Goal: Book appointment/travel/reservation

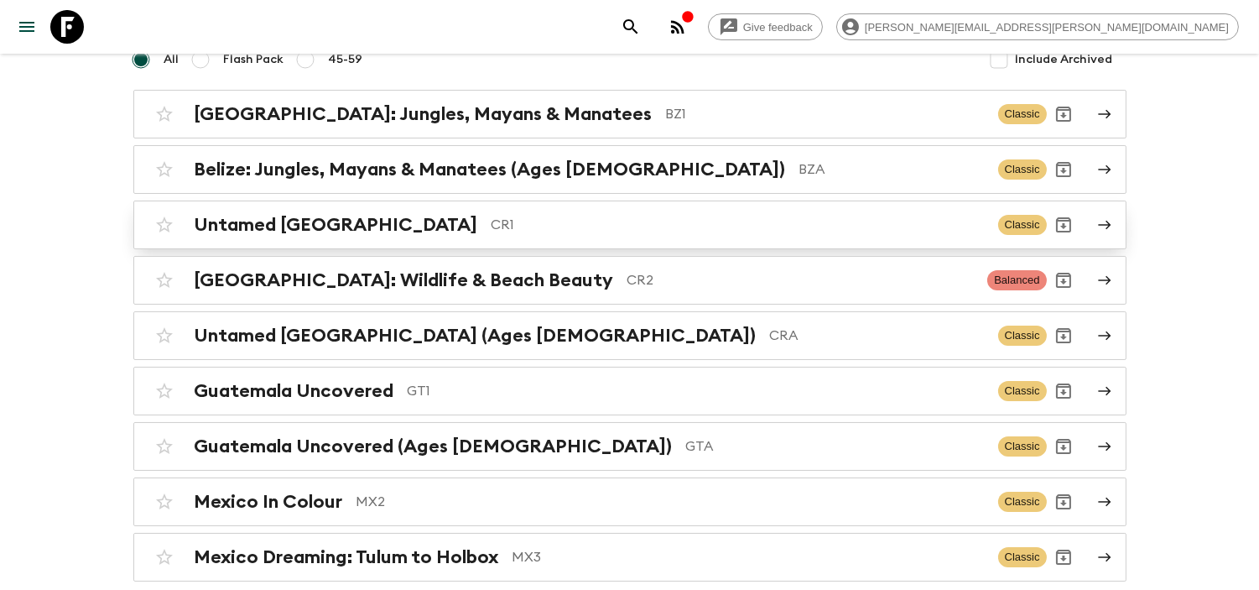
scroll to position [55, 0]
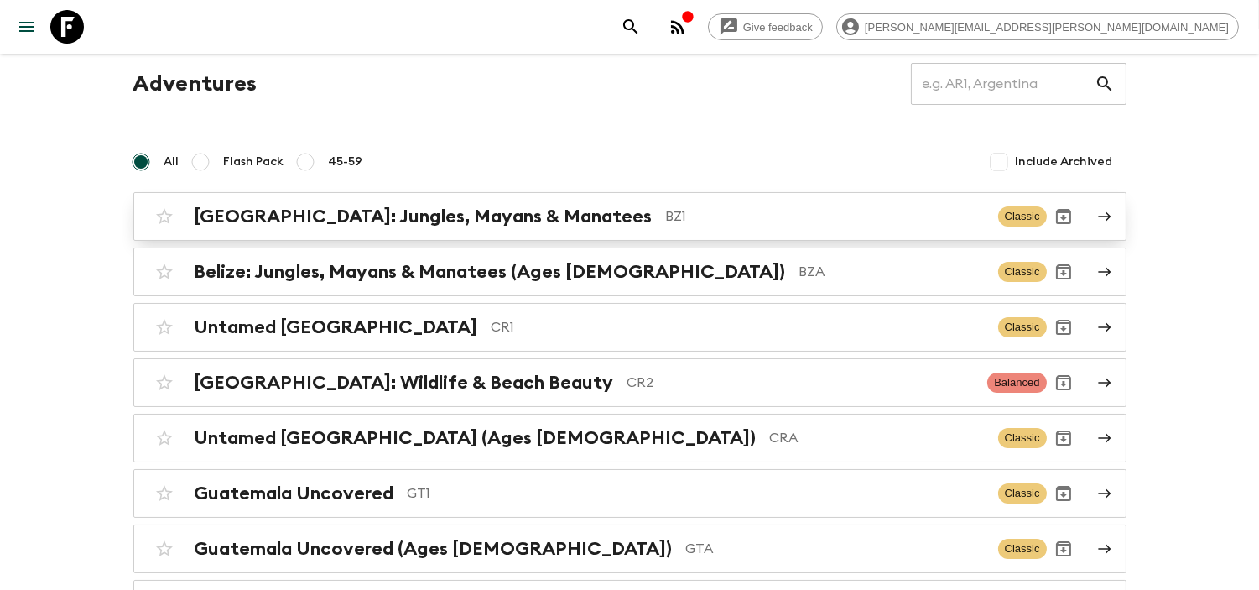
click at [409, 211] on h2 "[GEOGRAPHIC_DATA]: Jungles, Mayans & Manatees" at bounding box center [424, 216] width 458 height 22
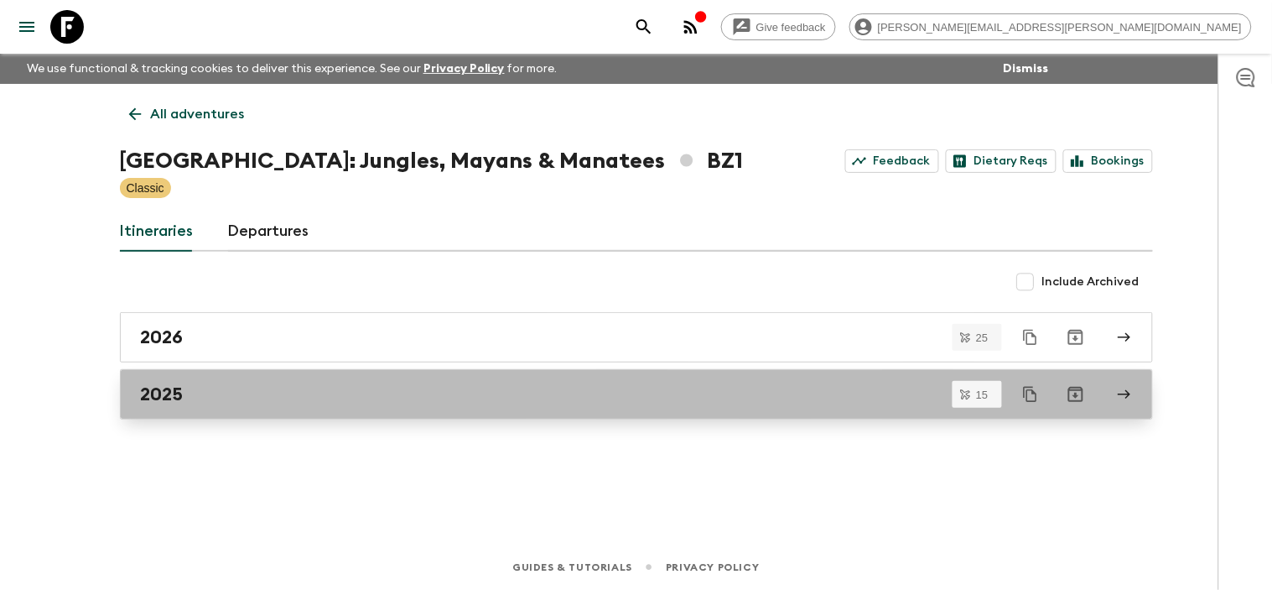
click at [211, 390] on div "2025" at bounding box center [621, 394] width 960 height 22
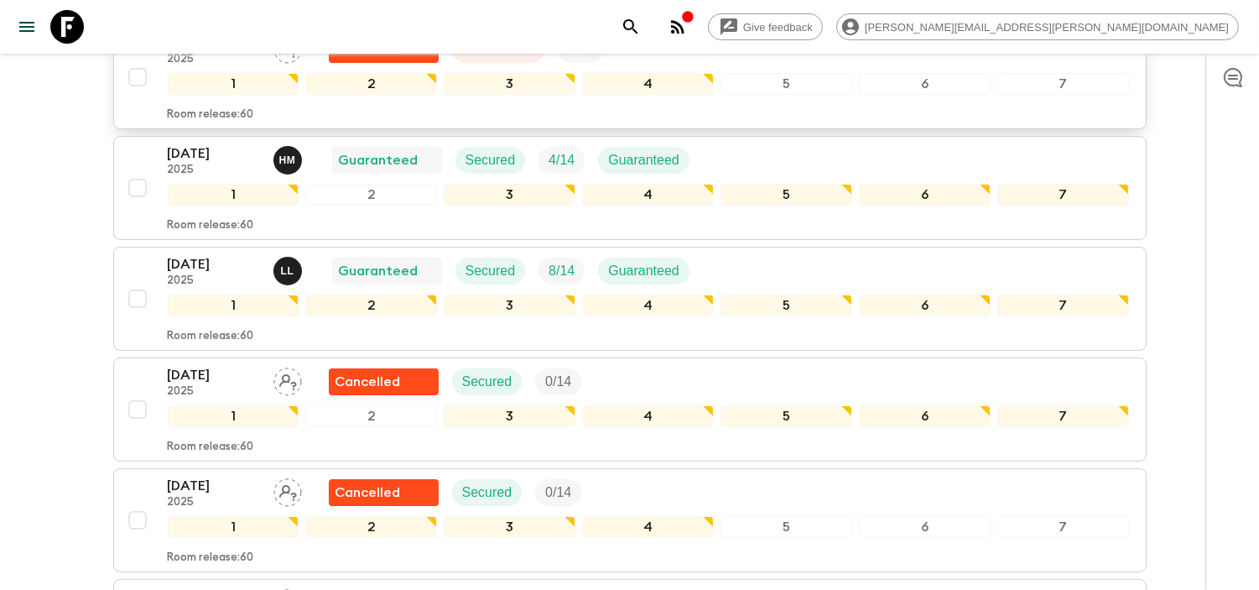
scroll to position [839, 0]
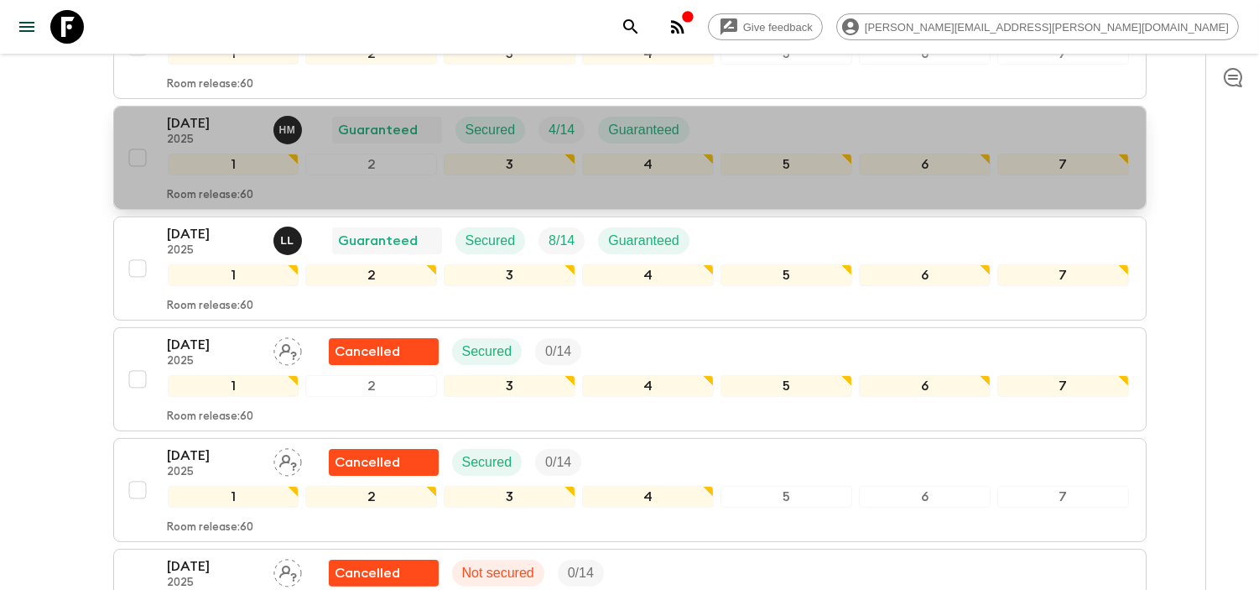
drag, startPoint x: 223, startPoint y: 95, endPoint x: 904, endPoint y: 96, distance: 681.1
click at [904, 113] on div "[DATE] 2025 H M Guaranteed Secured 4 / 14 Guaranteed" at bounding box center [648, 130] width 961 height 34
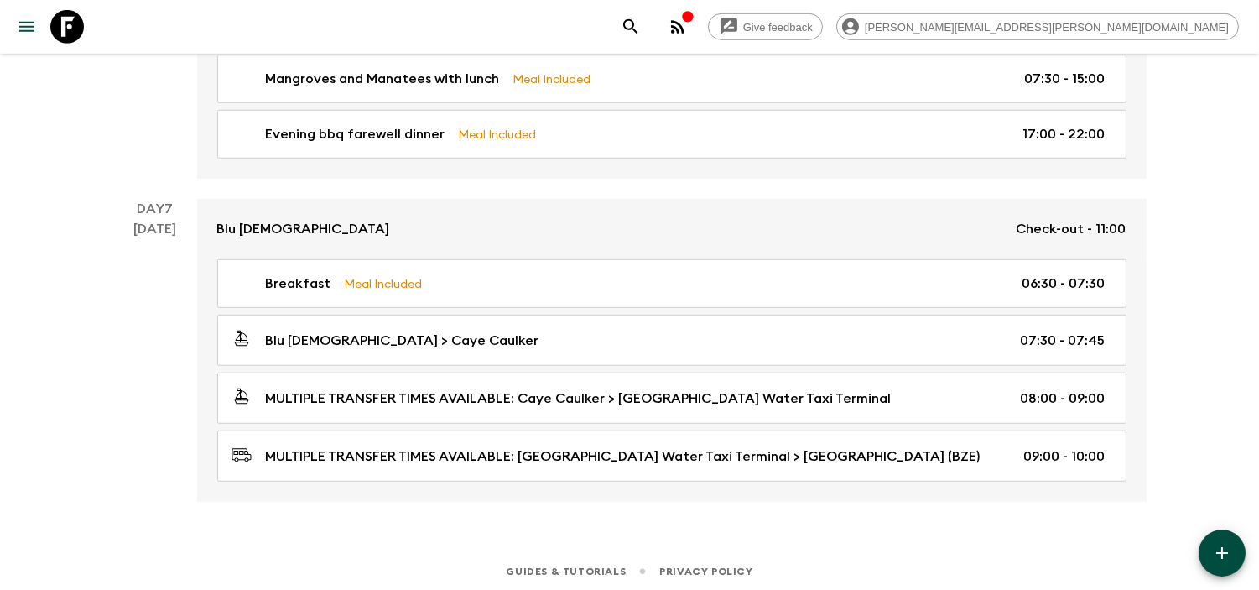
scroll to position [2157, 0]
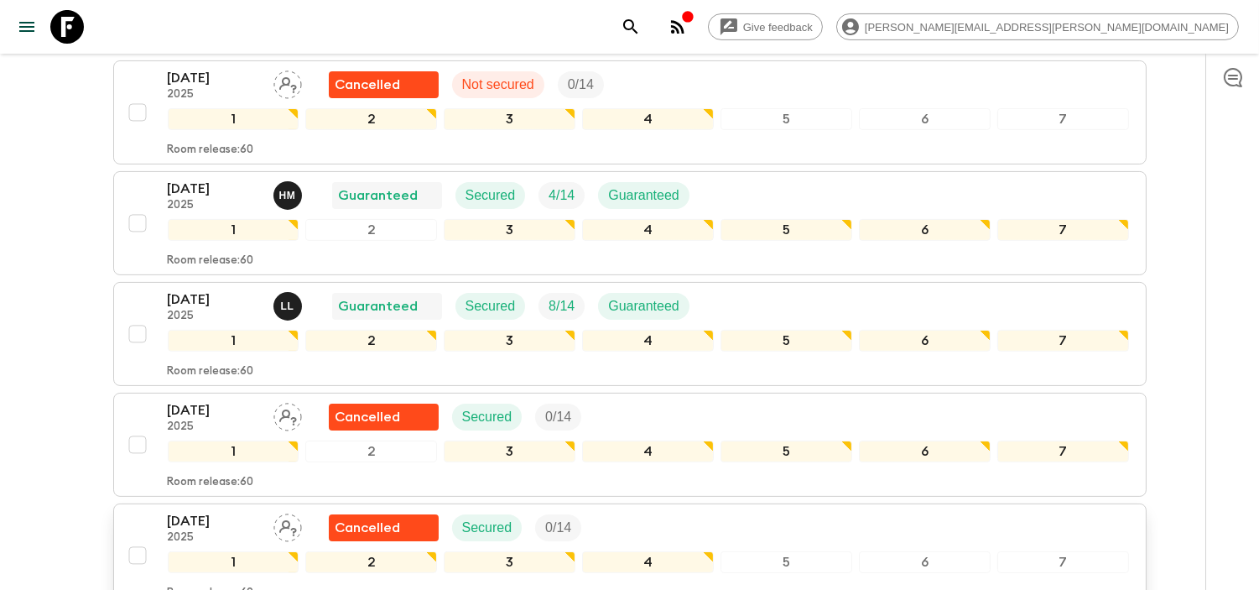
scroll to position [745, 0]
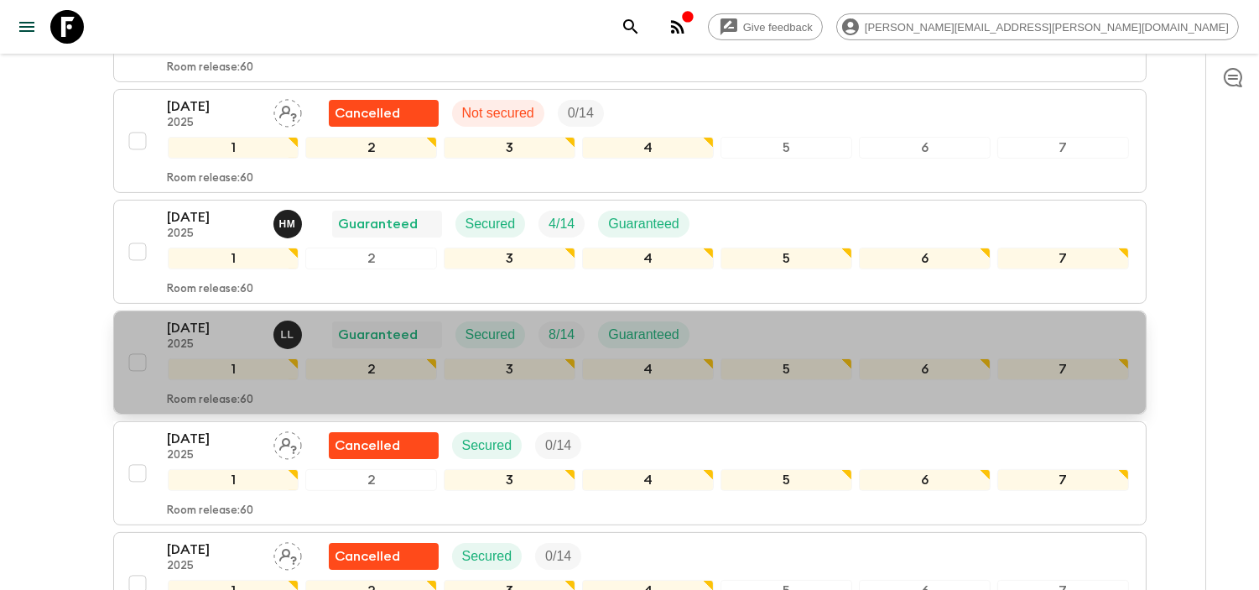
click at [204, 318] on p "[DATE]" at bounding box center [214, 328] width 92 height 20
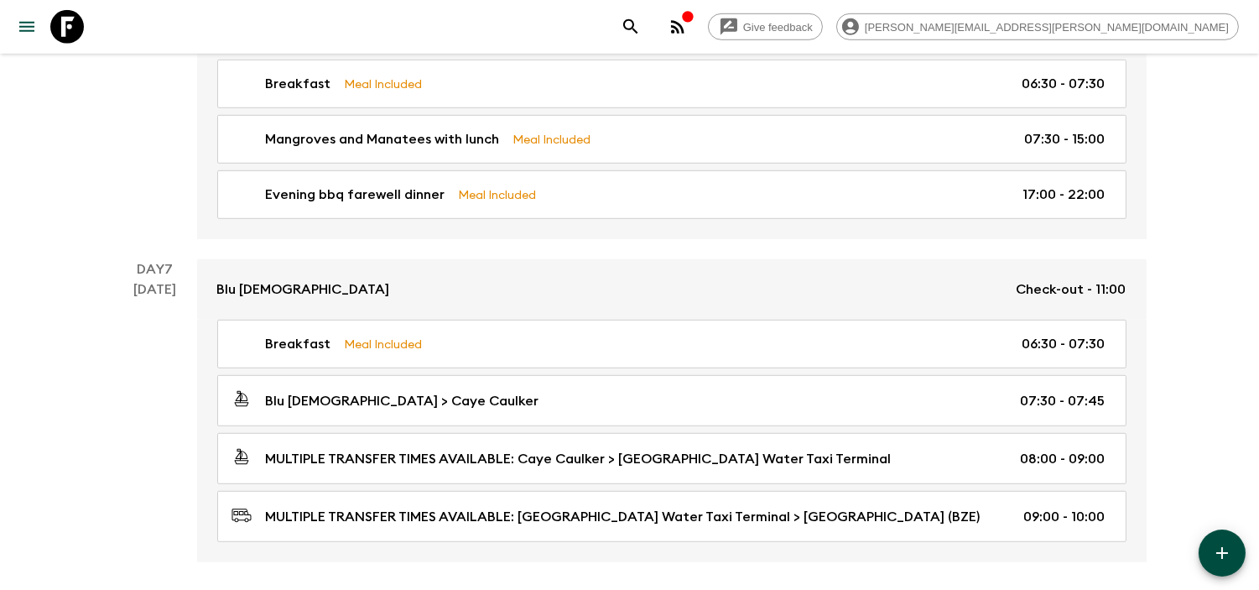
scroll to position [2157, 0]
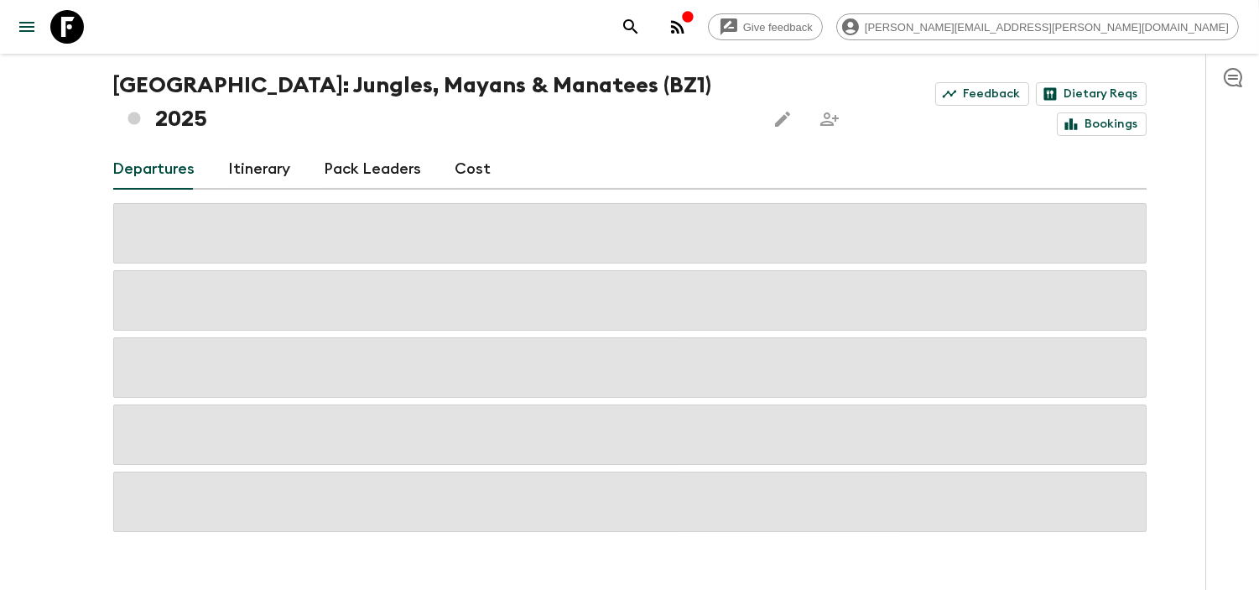
scroll to position [1579, 0]
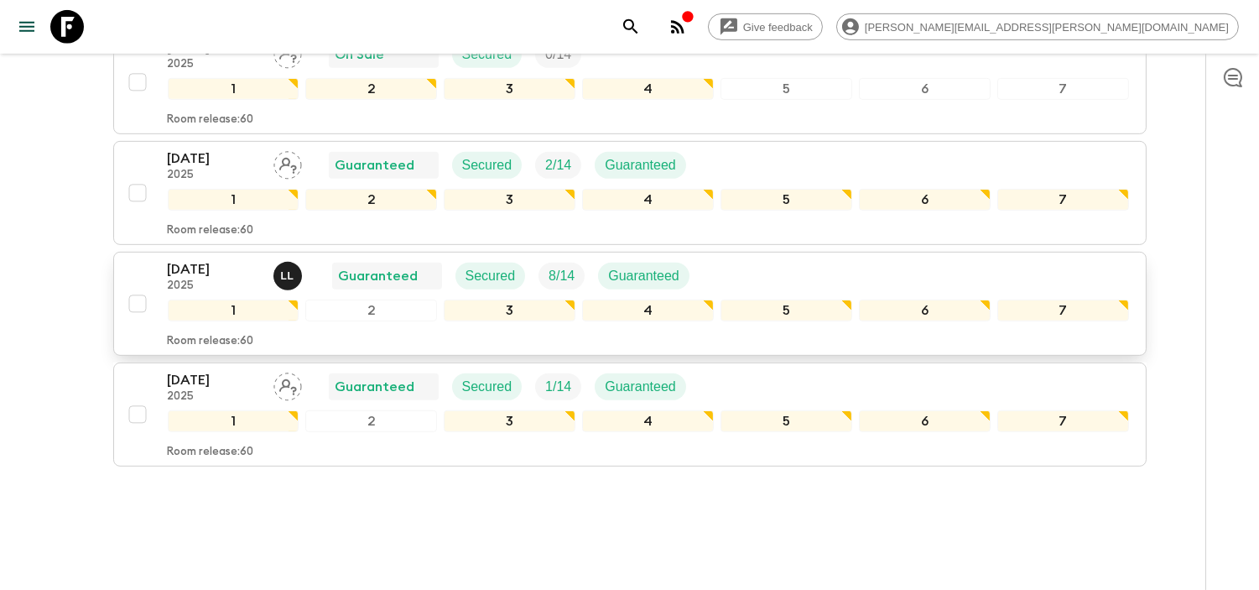
click at [207, 279] on p "2025" at bounding box center [214, 285] width 92 height 13
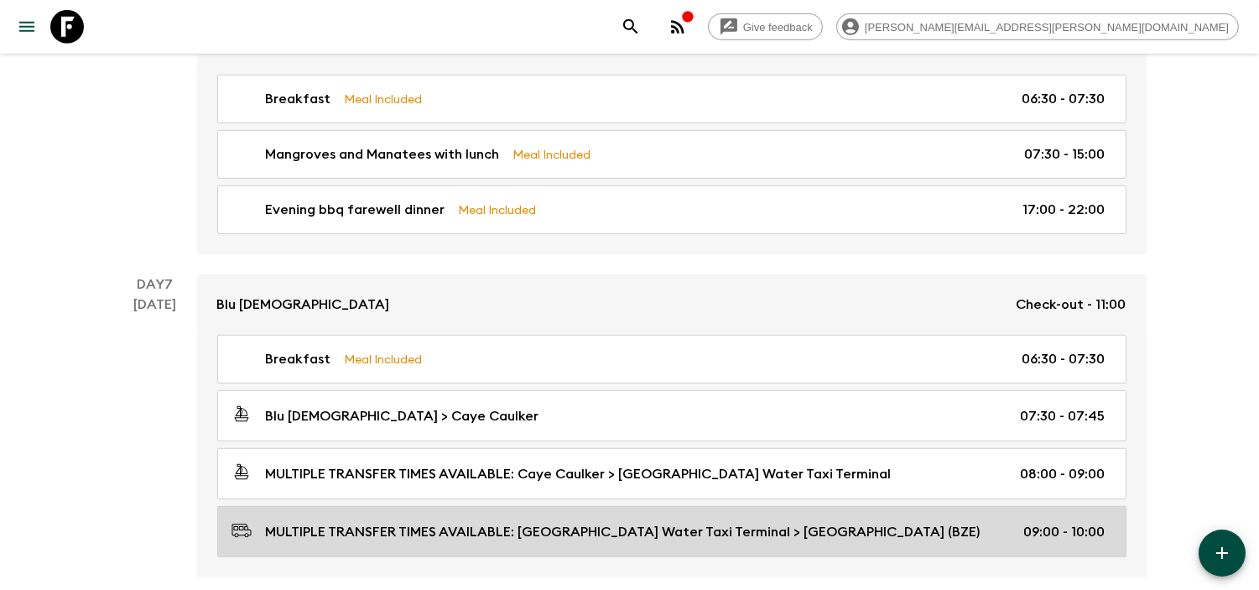
scroll to position [2157, 0]
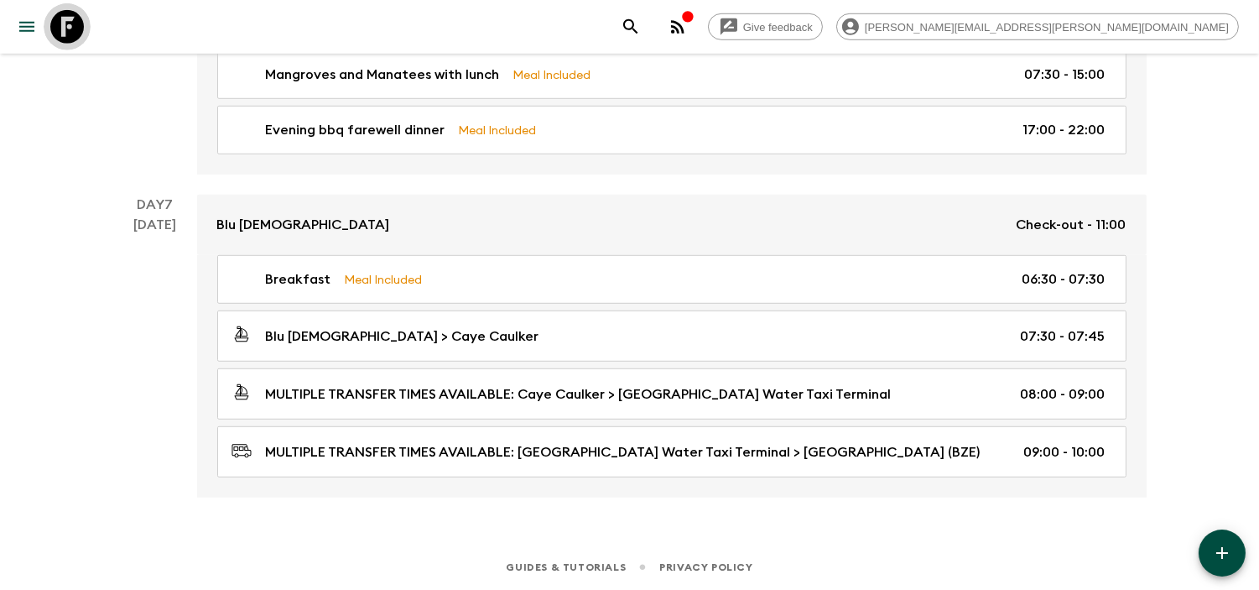
click at [60, 23] on icon at bounding box center [67, 27] width 34 height 34
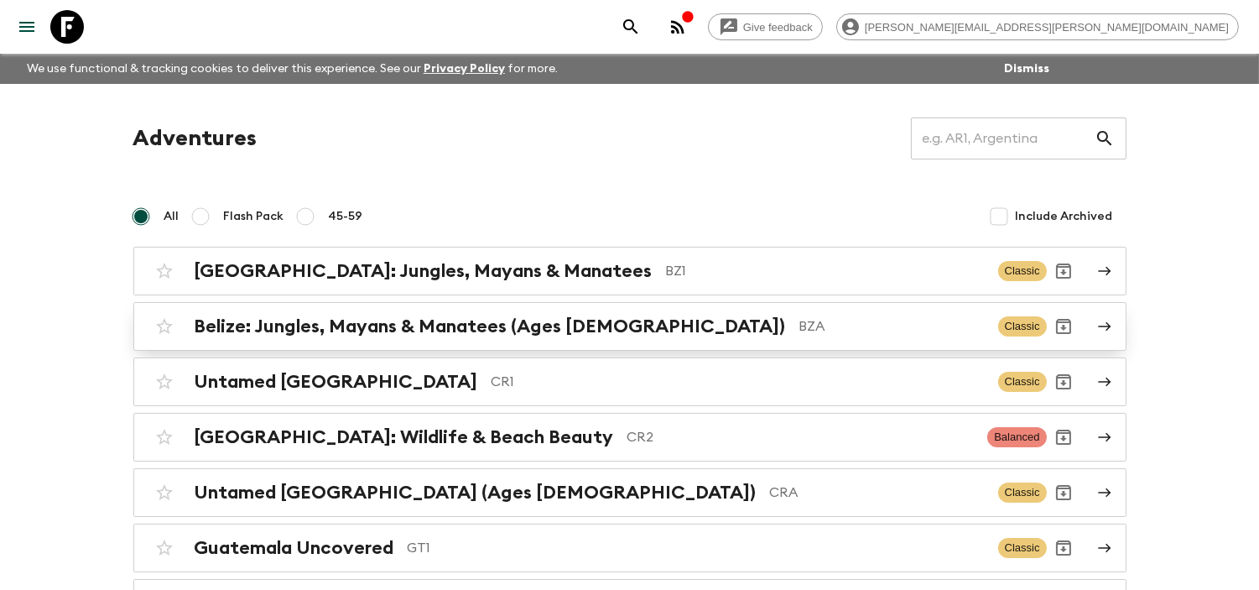
click at [530, 320] on h2 "Belize: Jungles, Mayans & Manatees (Ages [DEMOGRAPHIC_DATA])" at bounding box center [490, 326] width 591 height 22
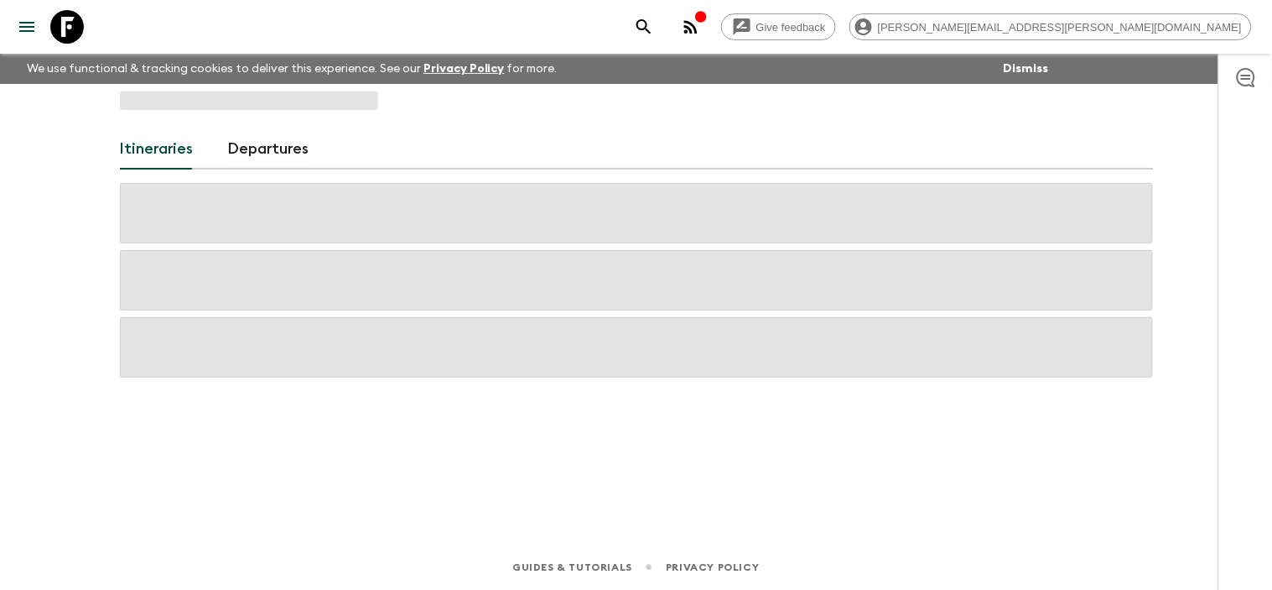
click at [530, 320] on span at bounding box center [636, 347] width 1033 height 60
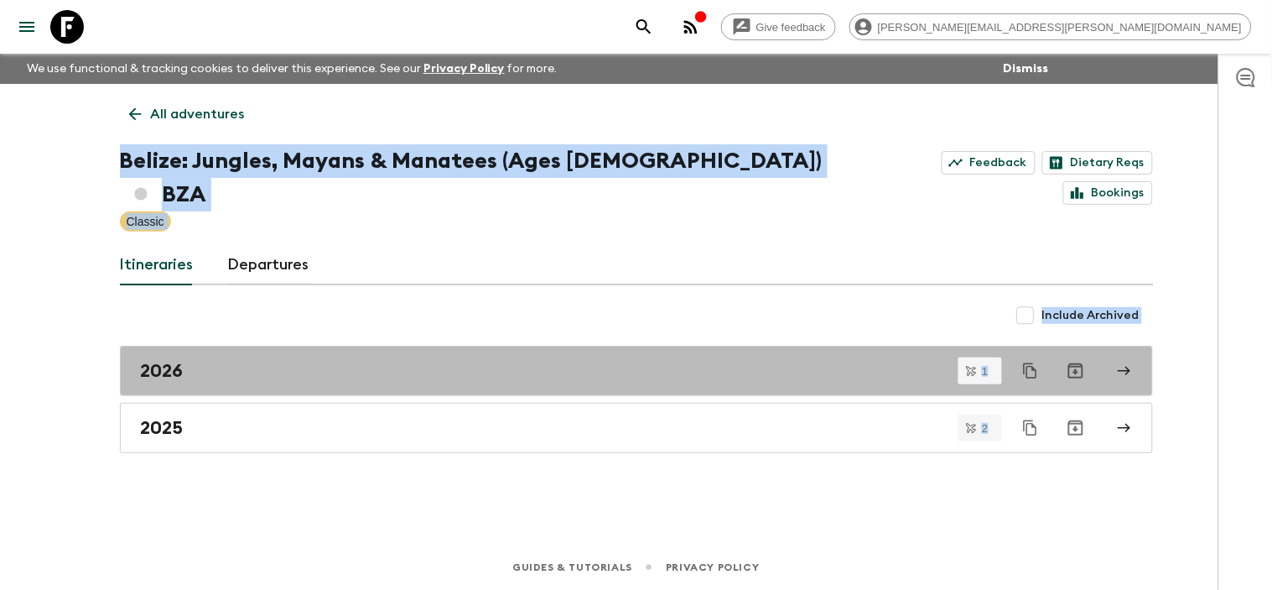
click at [530, 346] on link "2026" at bounding box center [636, 371] width 1033 height 50
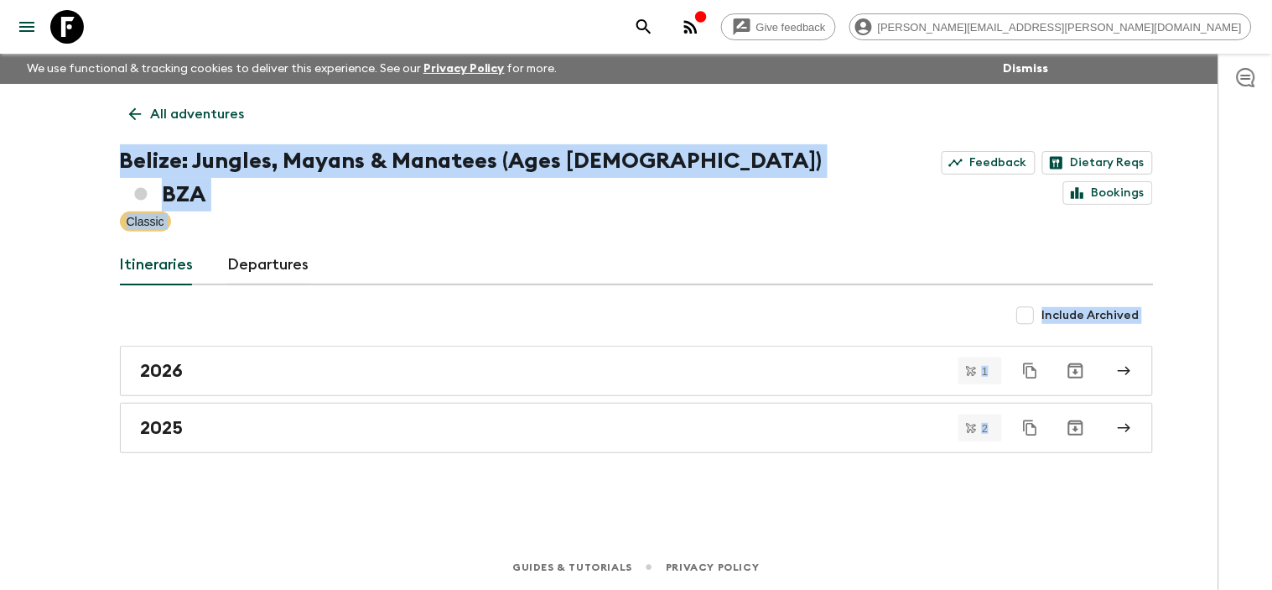
click at [78, 166] on div "Give feedback [PERSON_NAME][EMAIL_ADDRESS][PERSON_NAME][DOMAIN_NAME] We use fun…" at bounding box center [636, 295] width 1272 height 590
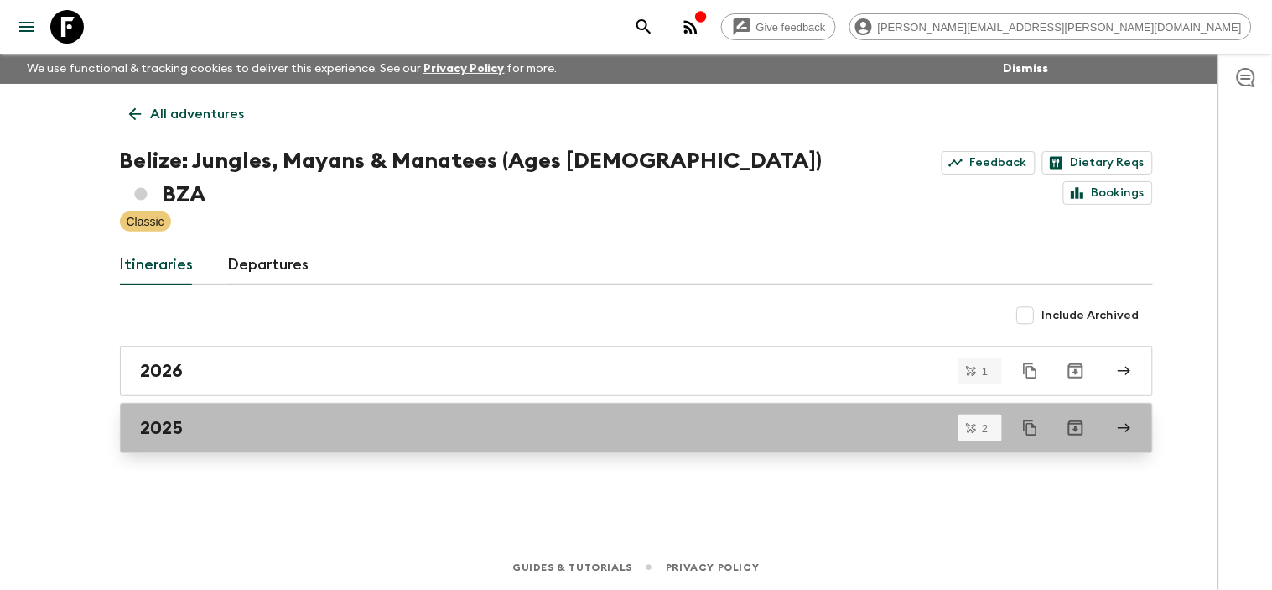
click at [245, 404] on link "2025" at bounding box center [636, 428] width 1033 height 50
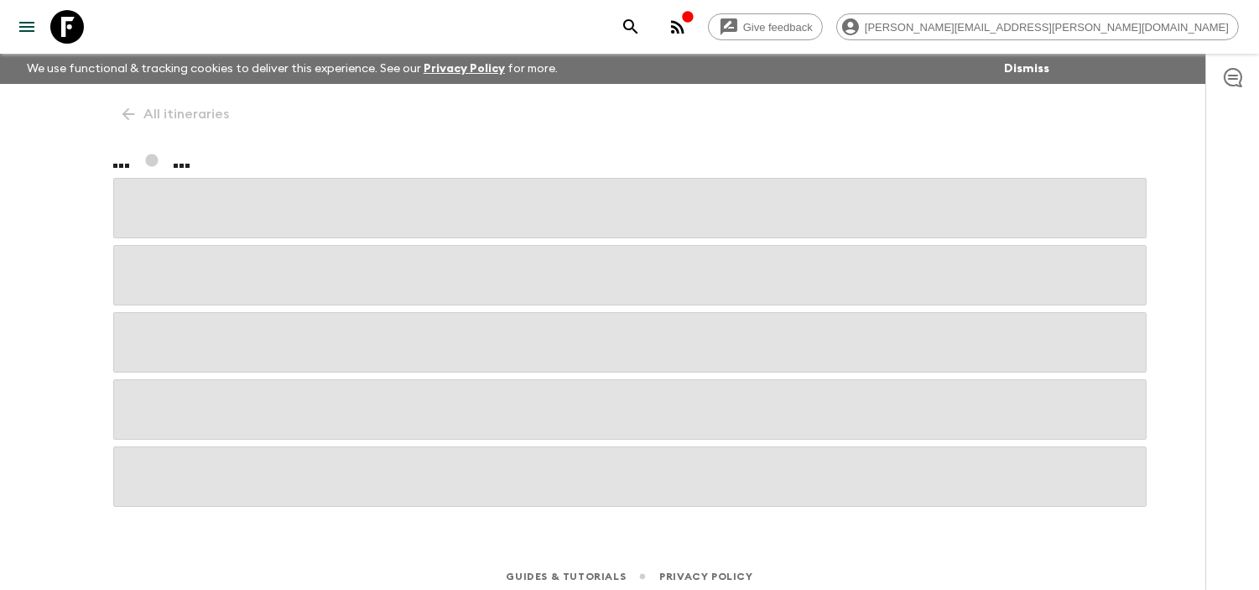
click at [245, 404] on span at bounding box center [629, 409] width 1033 height 60
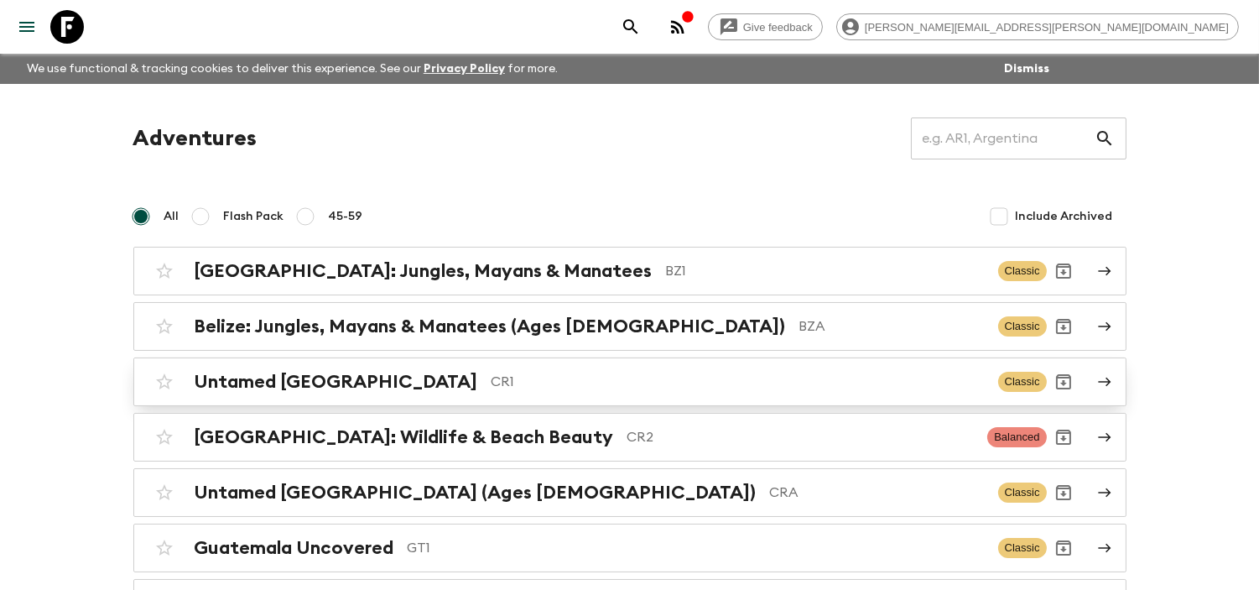
click at [428, 393] on div "Untamed [GEOGRAPHIC_DATA] CR1 Classic" at bounding box center [597, 382] width 899 height 34
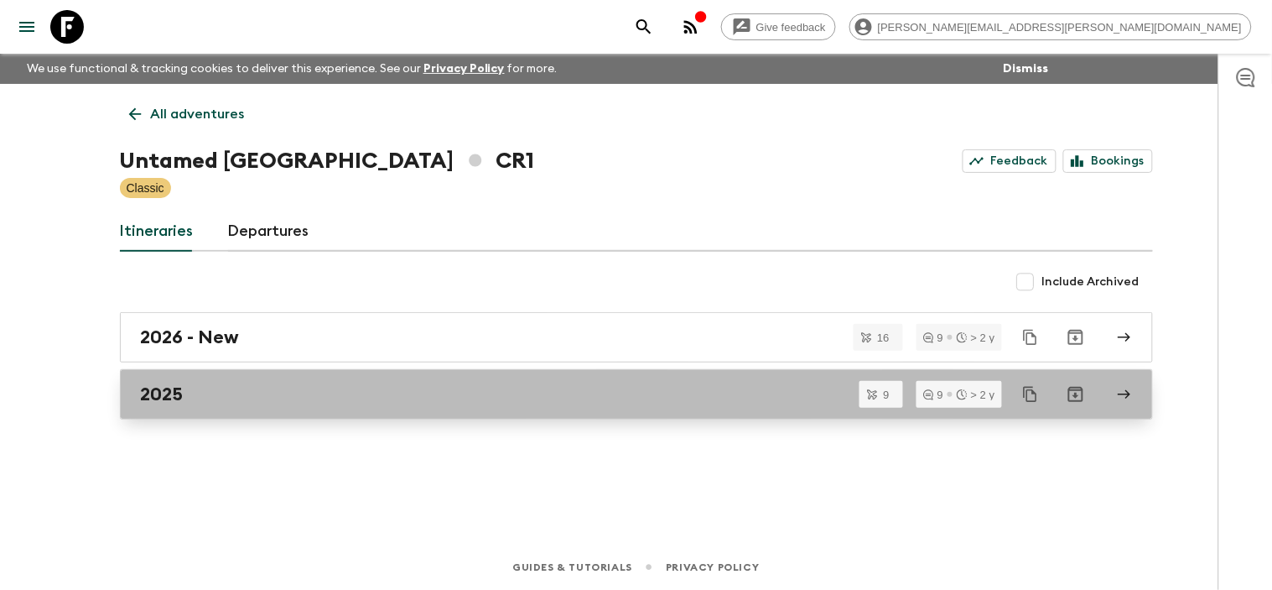
click at [395, 407] on link "2025" at bounding box center [636, 394] width 1033 height 50
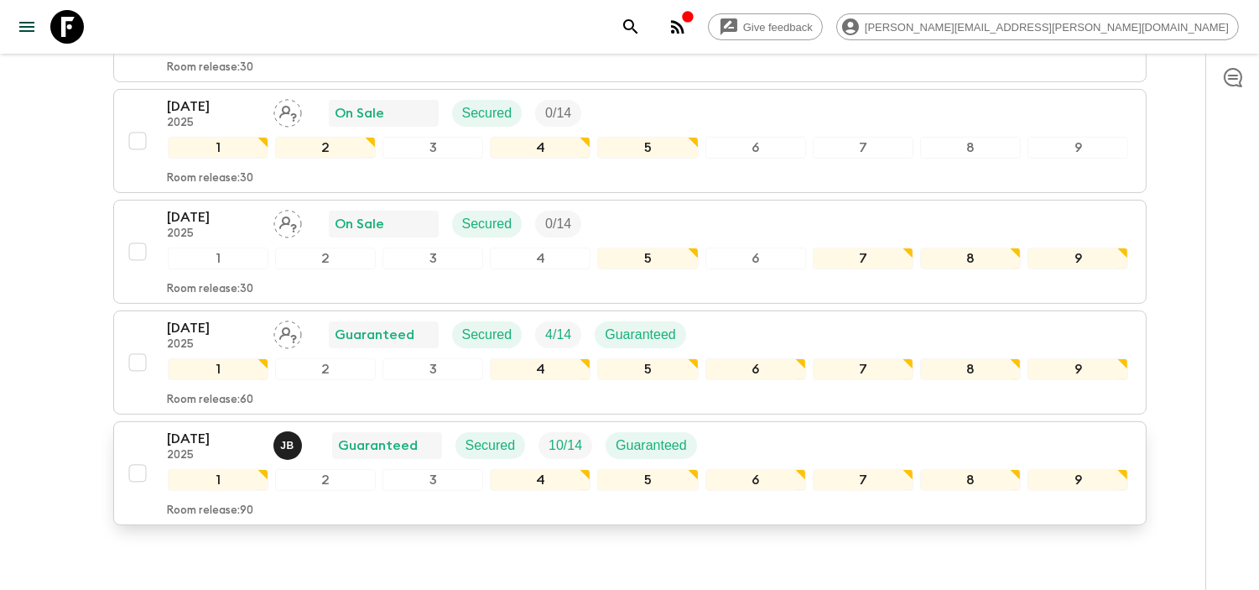
scroll to position [819, 0]
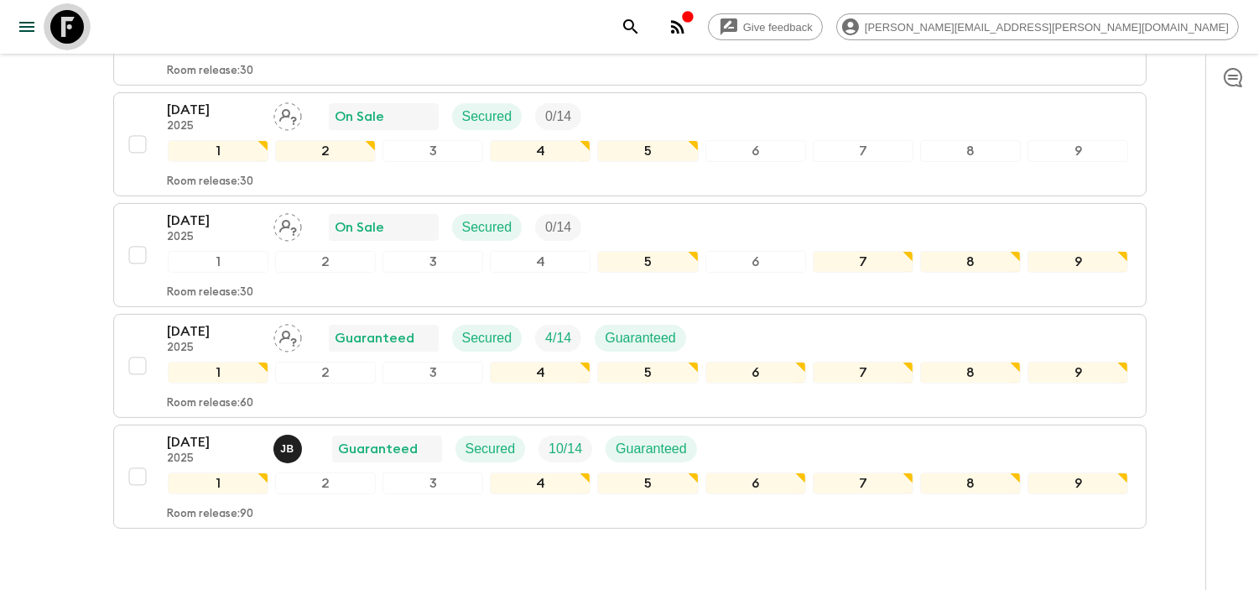
click at [68, 25] on icon at bounding box center [67, 27] width 34 height 34
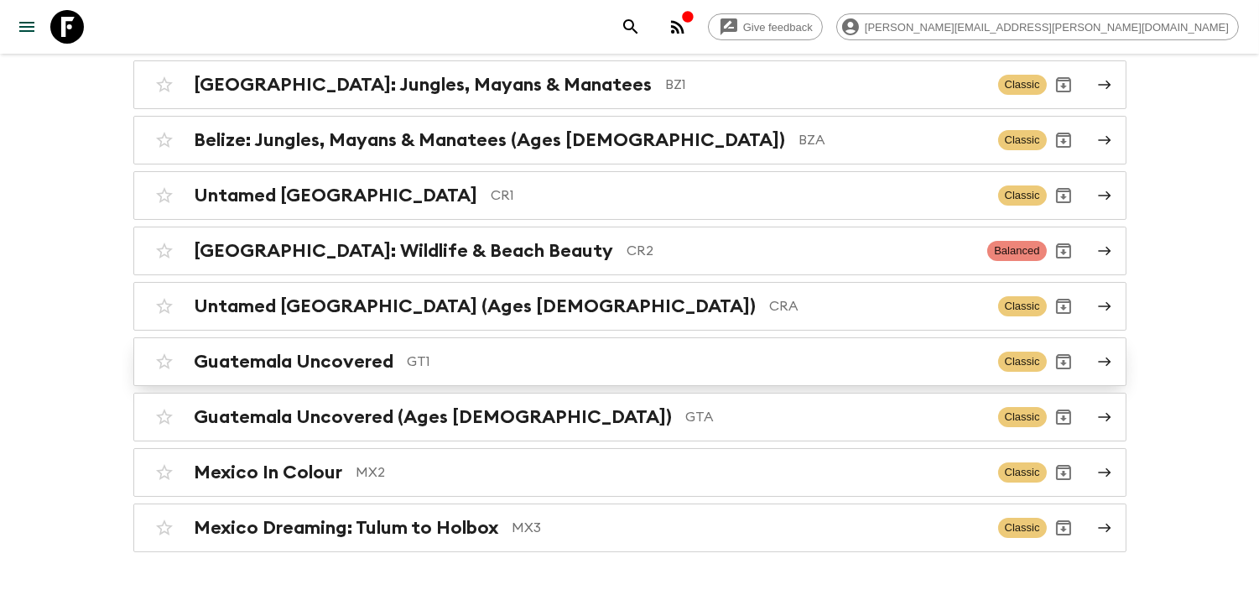
scroll to position [241, 0]
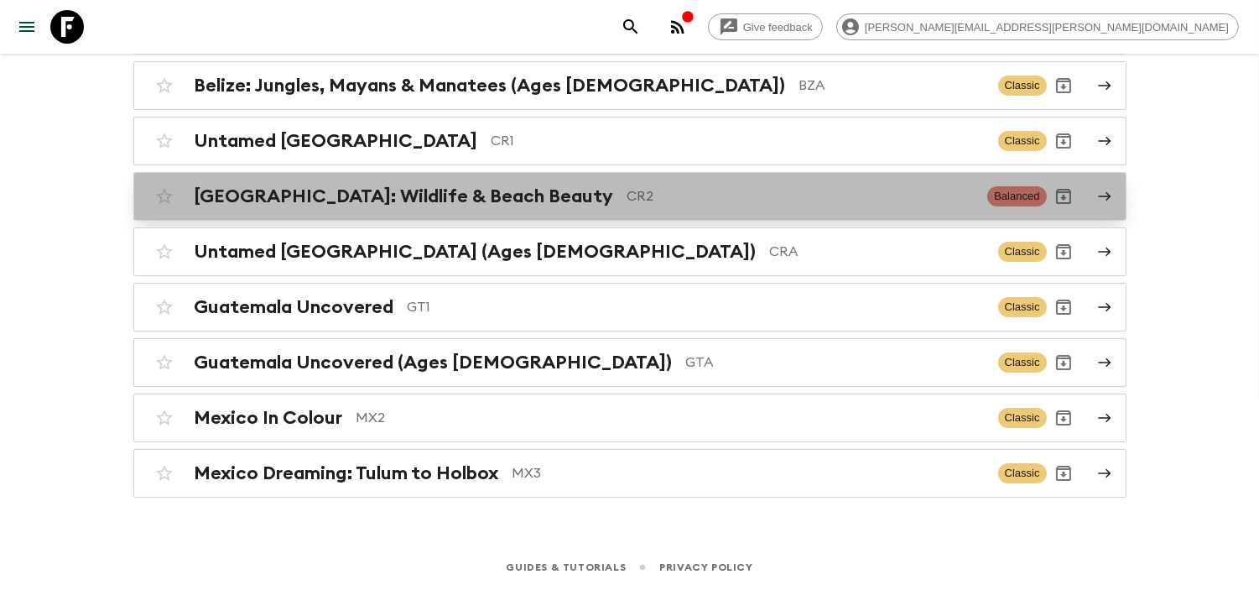
click at [546, 183] on div "[GEOGRAPHIC_DATA]: Wildlife & Beach Beauty CR2 Balanced" at bounding box center [597, 196] width 899 height 34
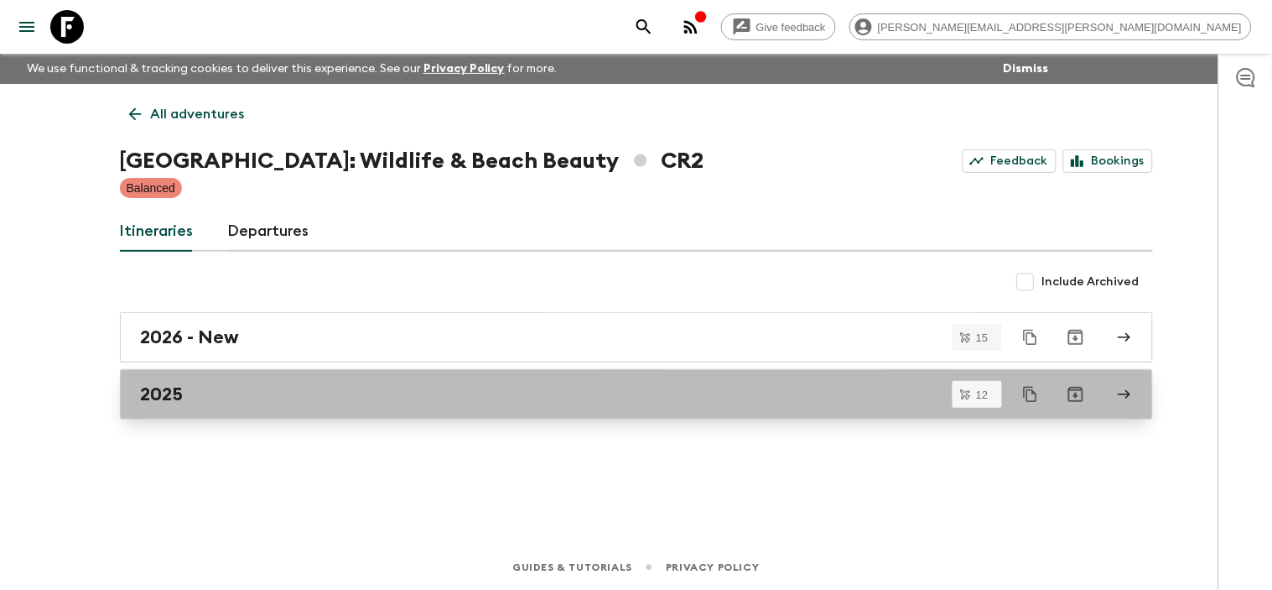
click at [341, 403] on div "2025" at bounding box center [621, 394] width 960 height 22
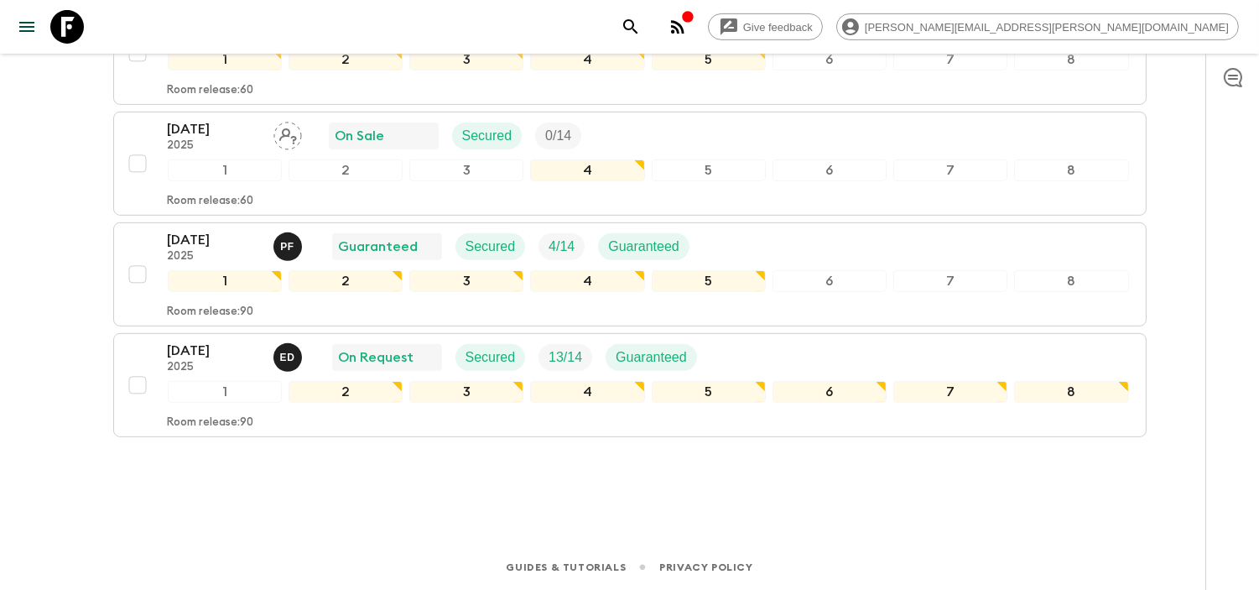
scroll to position [1245, 0]
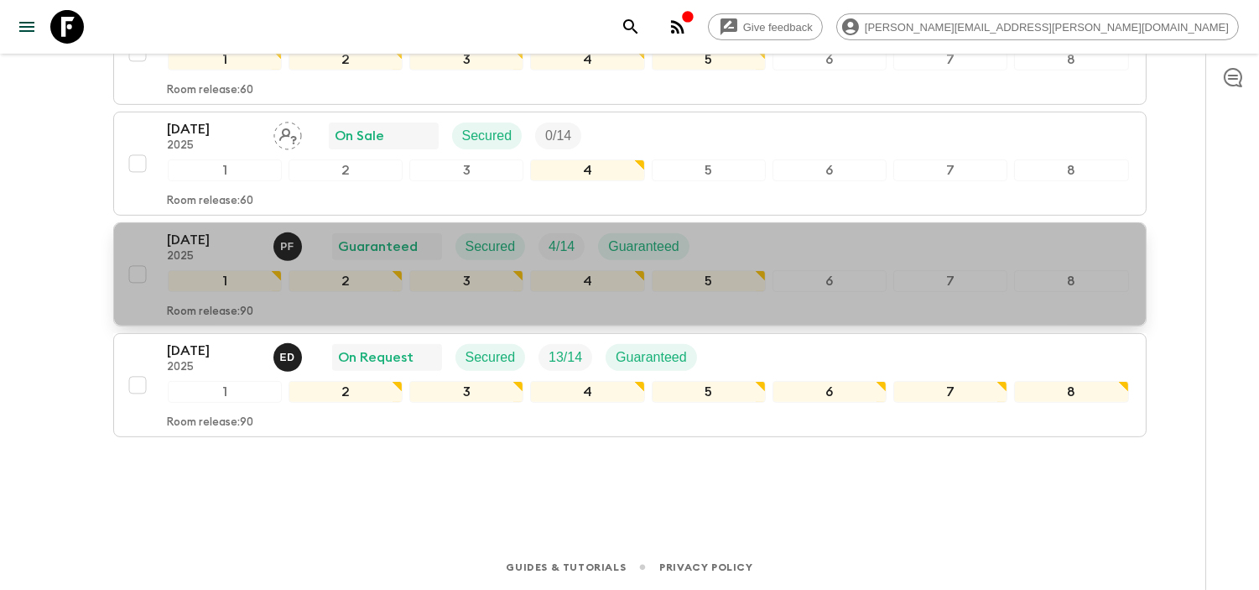
click at [201, 253] on p "2025" at bounding box center [214, 256] width 92 height 13
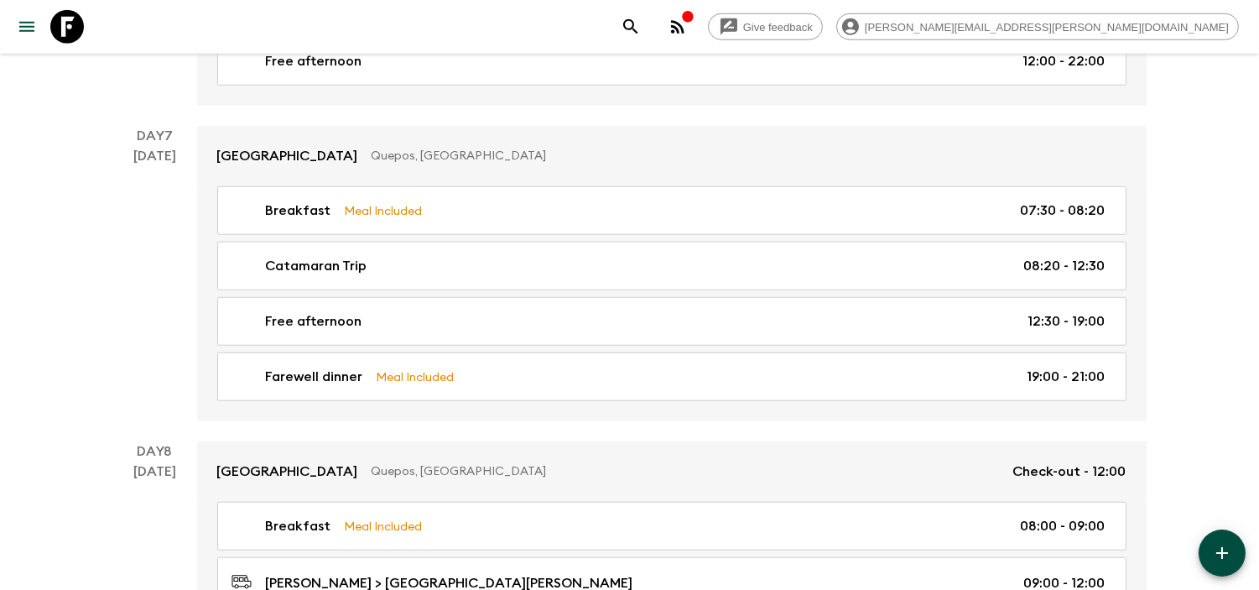
scroll to position [2791, 0]
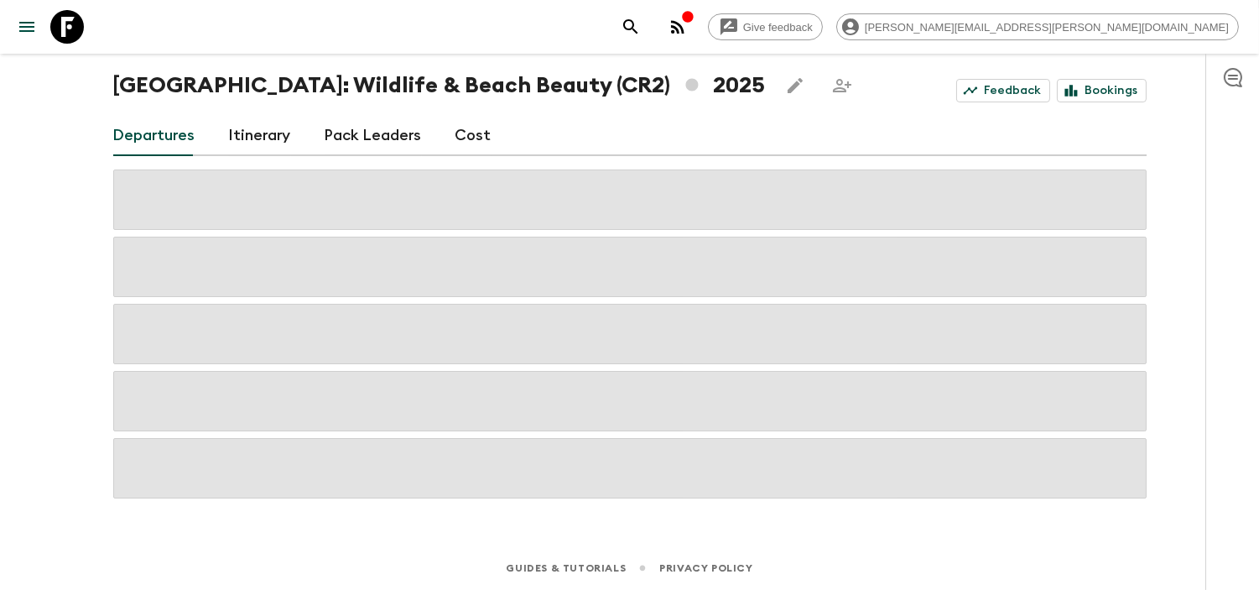
scroll to position [1245, 0]
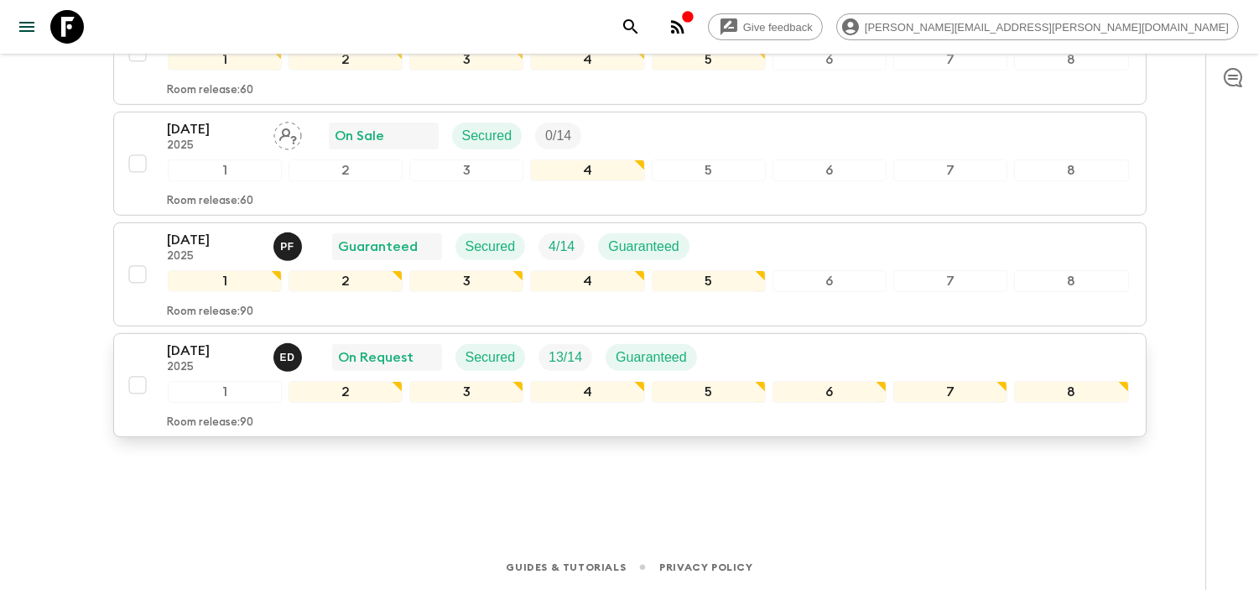
click at [207, 361] on div "[DATE] 2025" at bounding box center [214, 358] width 92 height 34
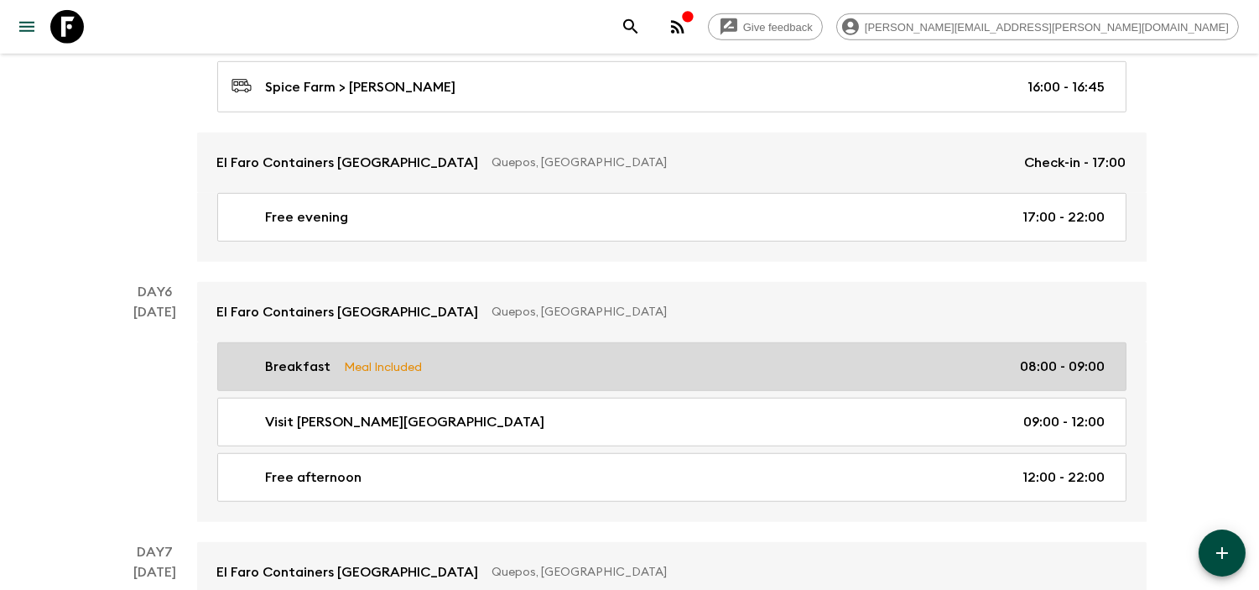
scroll to position [2329, 0]
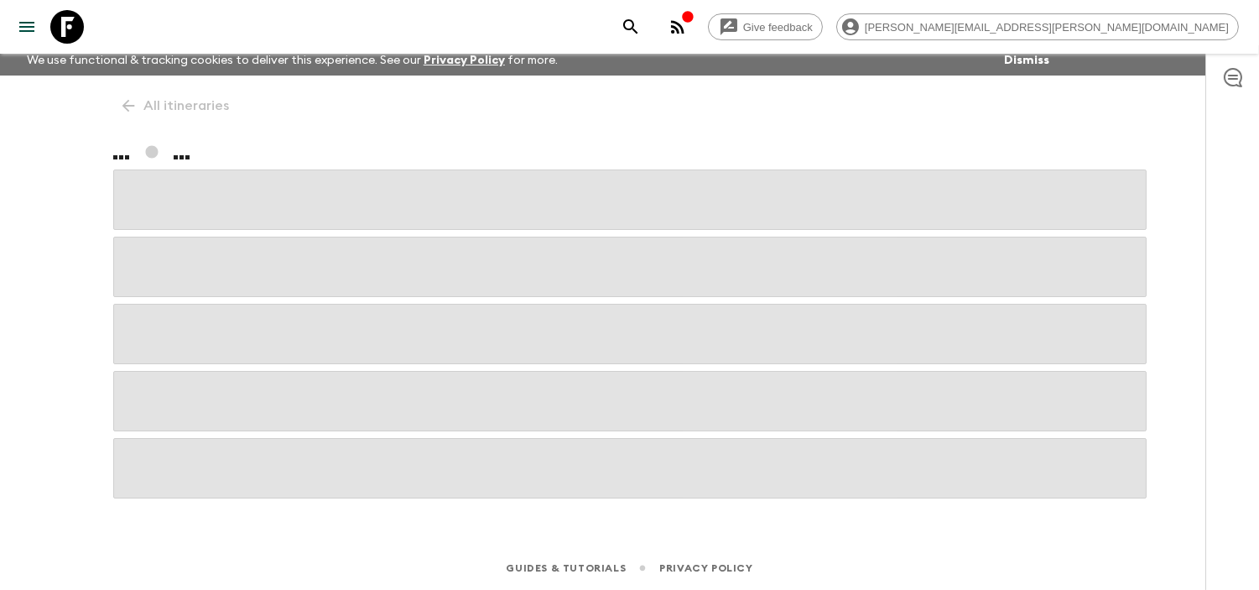
scroll to position [75, 0]
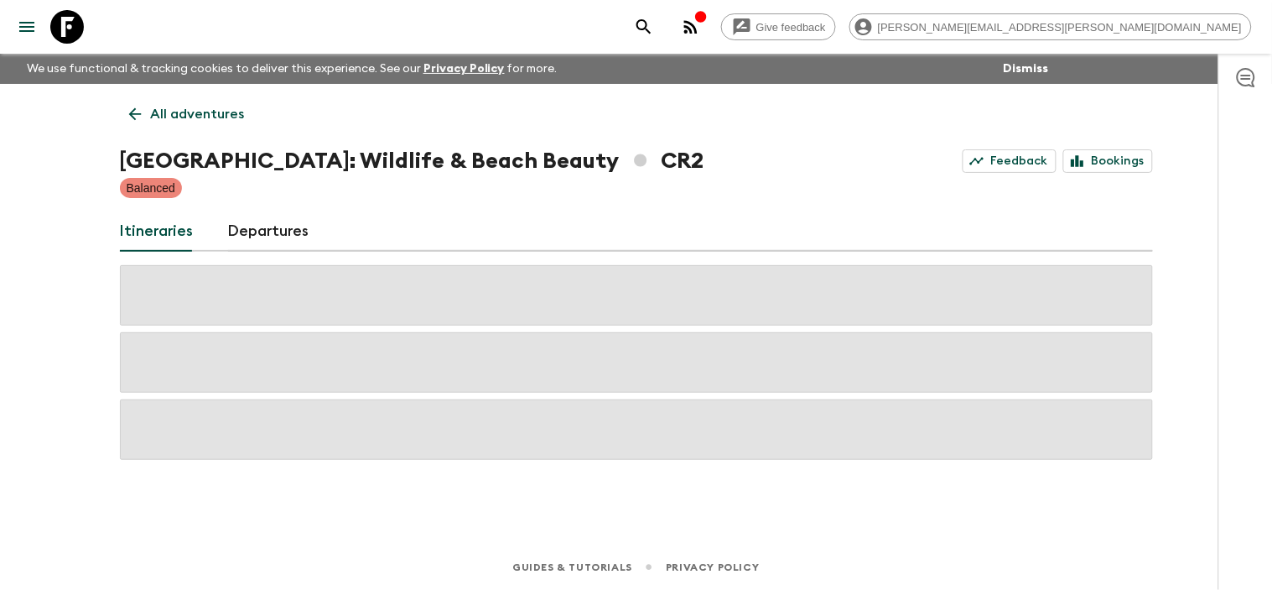
click at [71, 29] on icon at bounding box center [67, 27] width 34 height 34
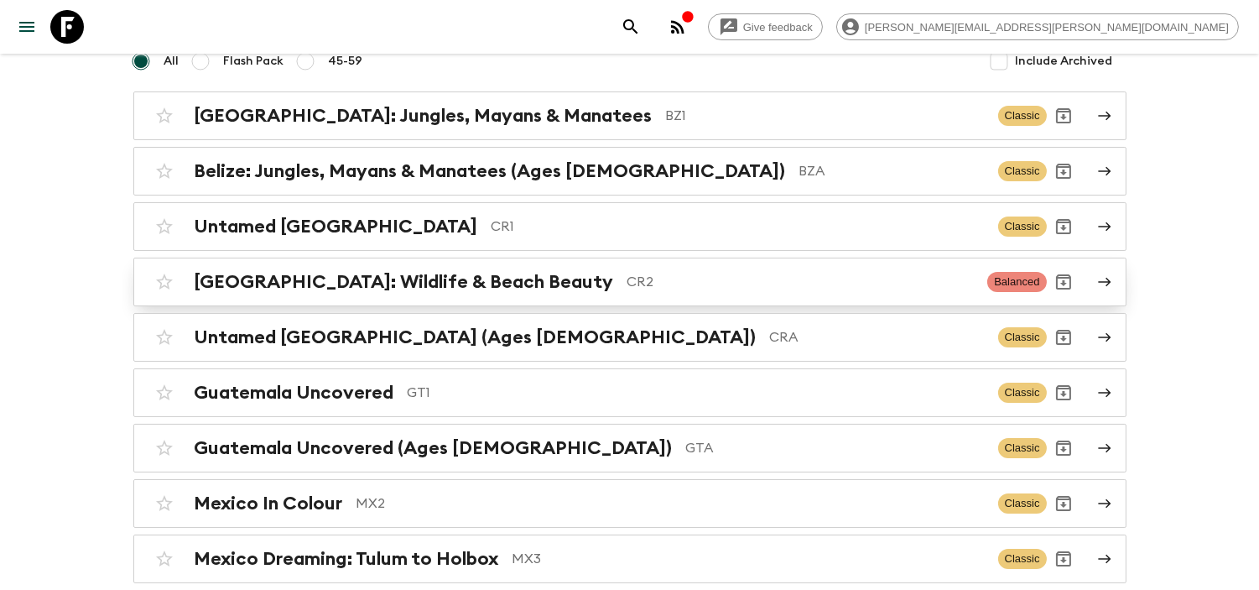
scroll to position [186, 0]
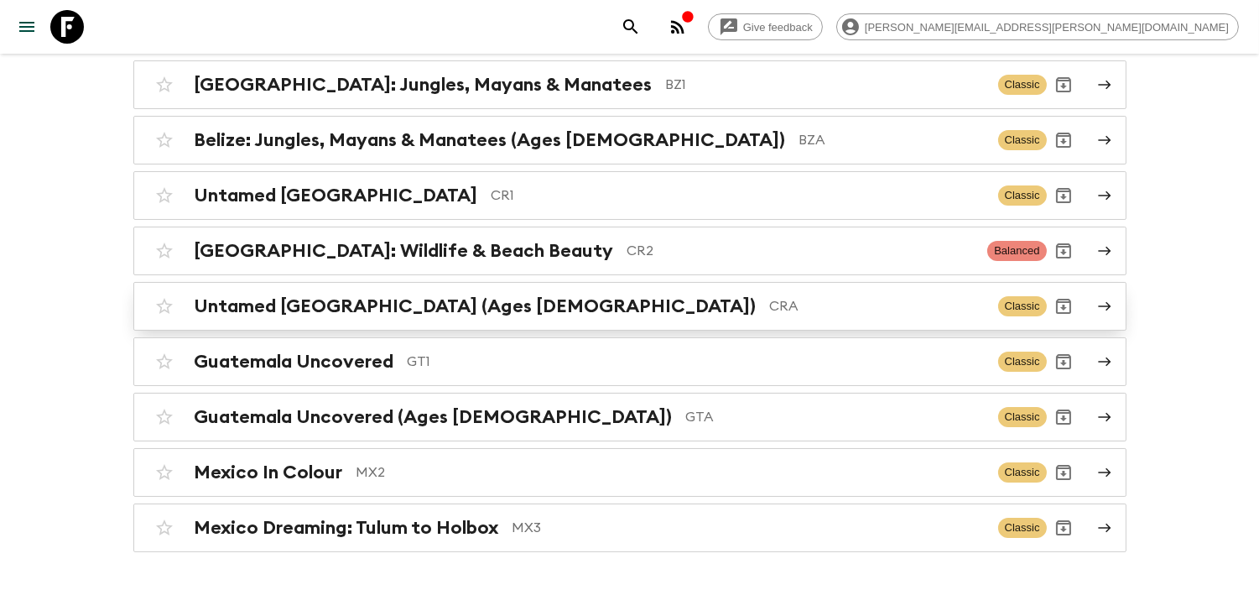
click at [770, 311] on p "CRA" at bounding box center [877, 306] width 215 height 20
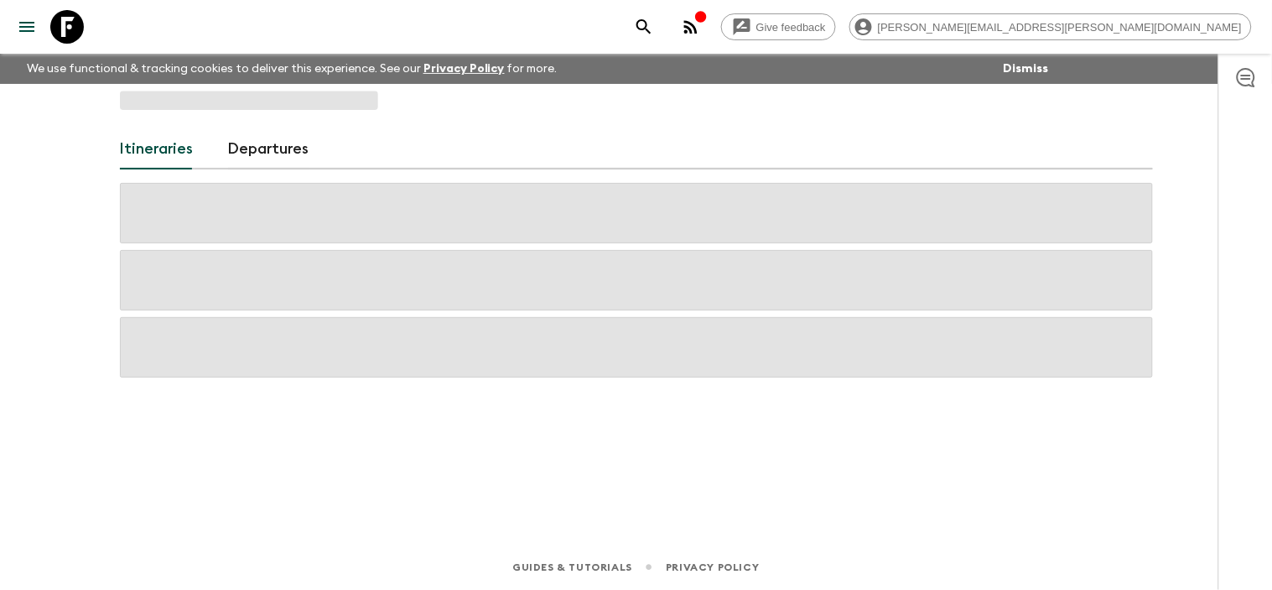
click at [637, 311] on div at bounding box center [636, 280] width 1033 height 195
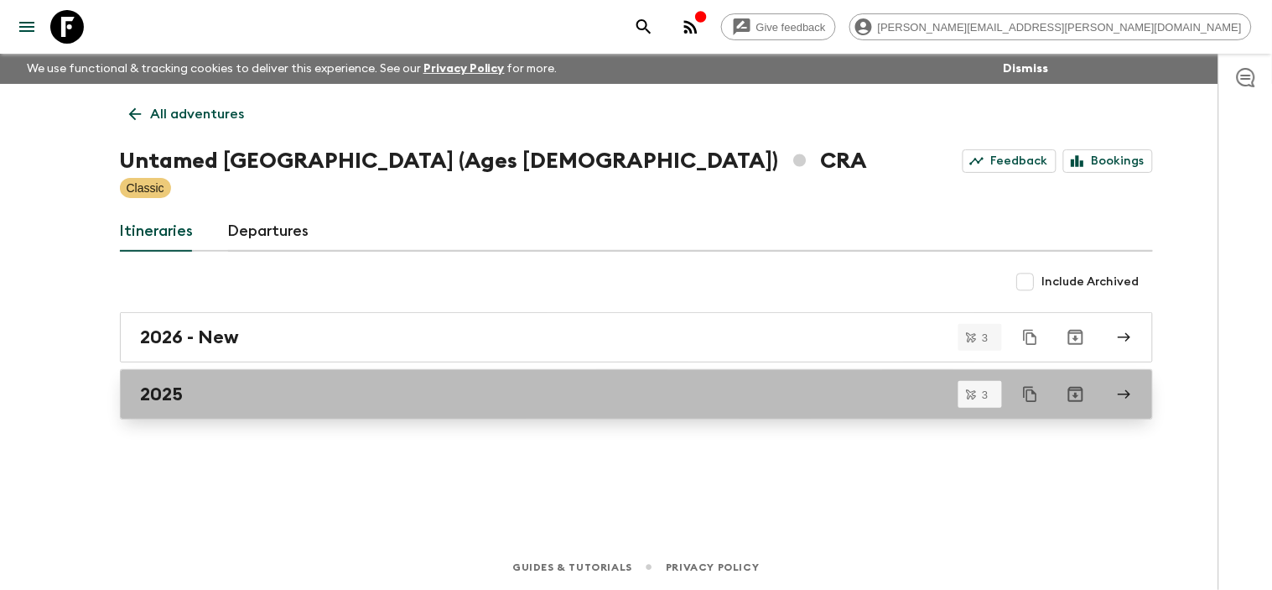
click at [237, 393] on div "2025" at bounding box center [621, 394] width 960 height 22
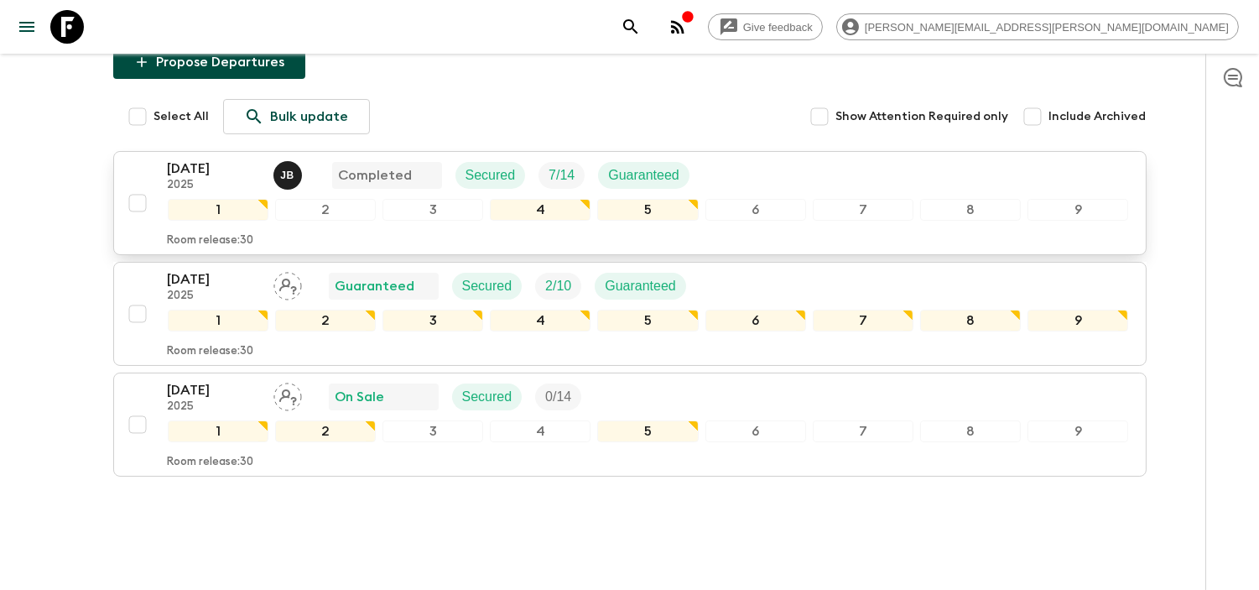
scroll to position [246, 0]
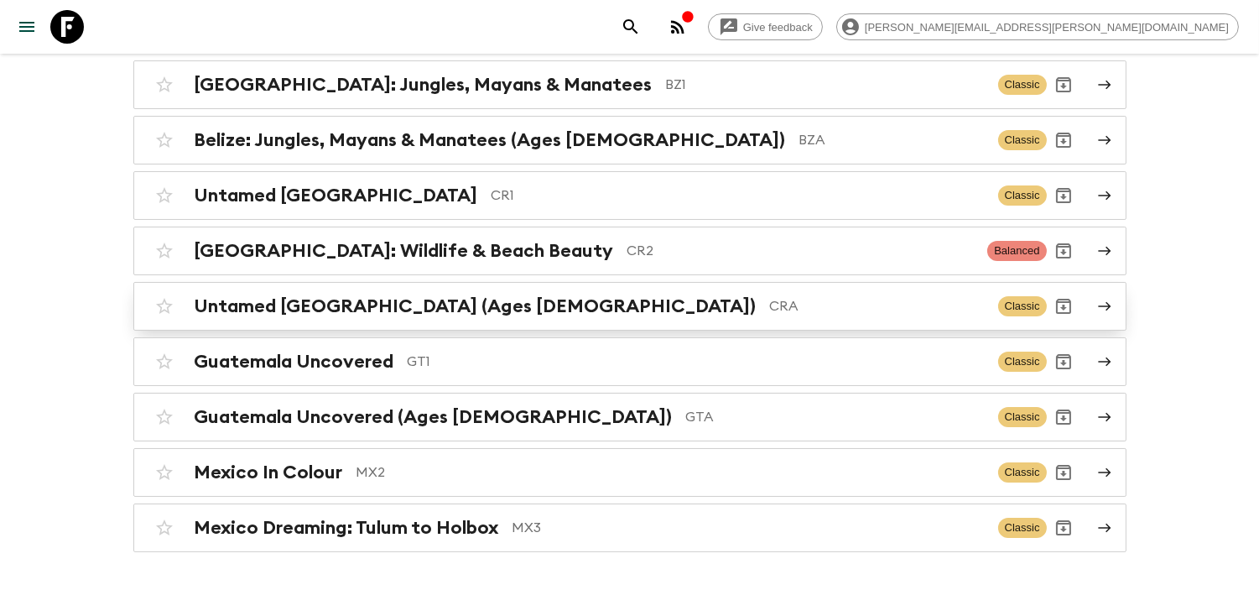
scroll to position [241, 0]
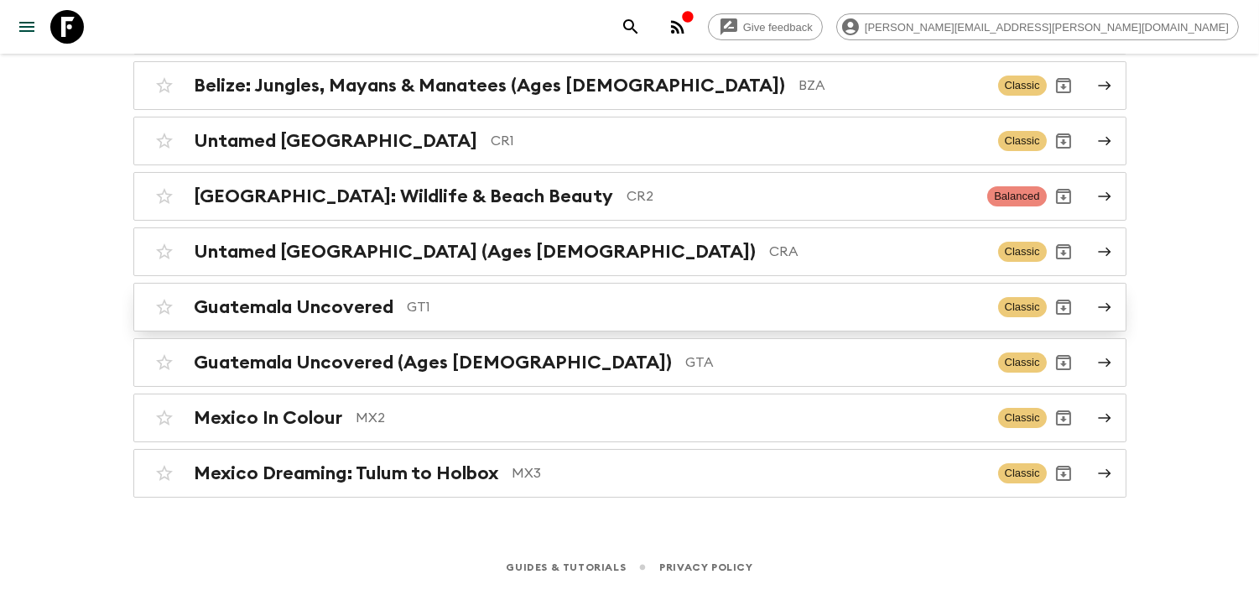
click at [507, 292] on div "Guatemala Uncovered GT1 Classic" at bounding box center [597, 307] width 899 height 34
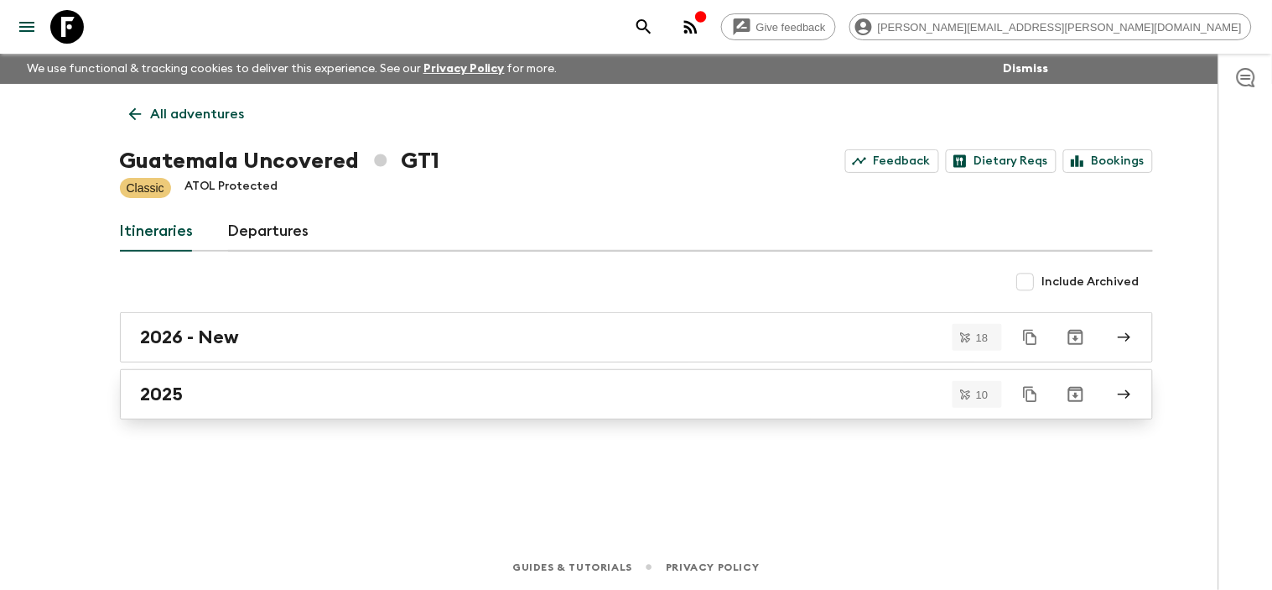
click at [264, 404] on div "2025" at bounding box center [621, 394] width 960 height 22
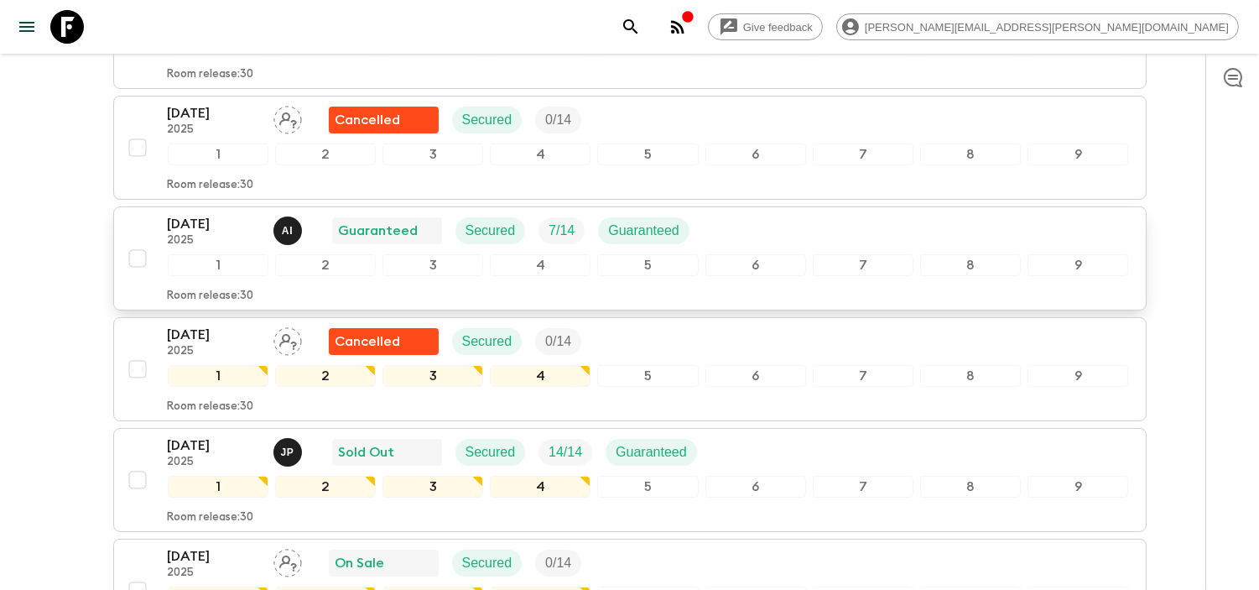
scroll to position [466, 0]
